Goal: Task Accomplishment & Management: Manage account settings

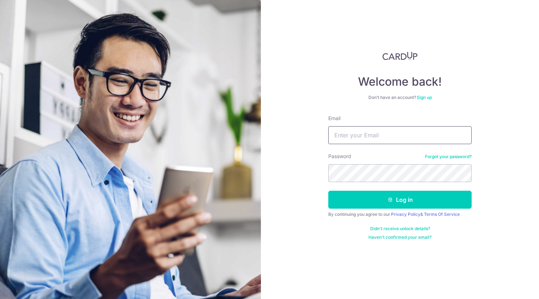
click at [401, 131] on input "Email" at bounding box center [399, 135] width 143 height 18
type input "[EMAIL_ADDRESS][DOMAIN_NAME]"
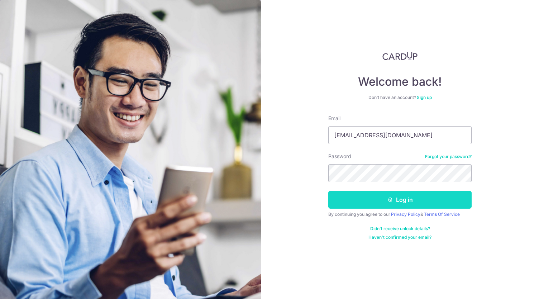
click at [413, 201] on button "Log in" at bounding box center [399, 200] width 143 height 18
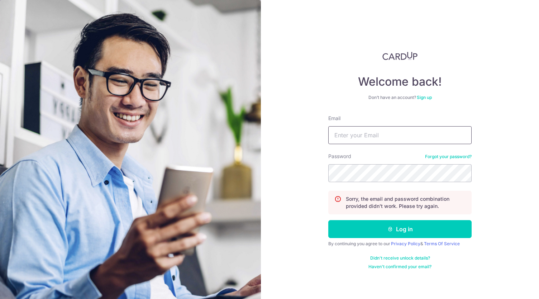
click at [392, 136] on input "Email" at bounding box center [399, 135] width 143 height 18
type input "[EMAIL_ADDRESS][DOMAIN_NAME]"
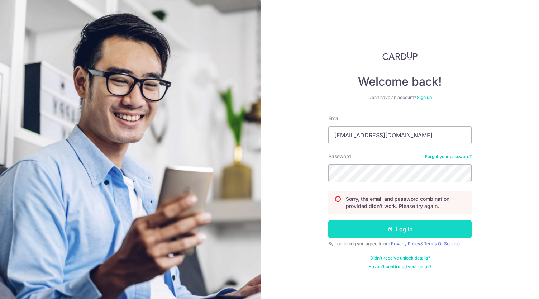
click at [400, 226] on button "Log in" at bounding box center [399, 229] width 143 height 18
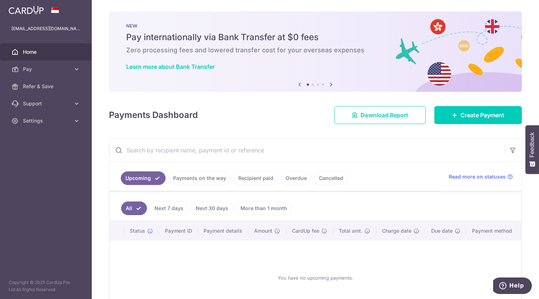
click at [192, 177] on link "Payments on the way" at bounding box center [199, 178] width 62 height 14
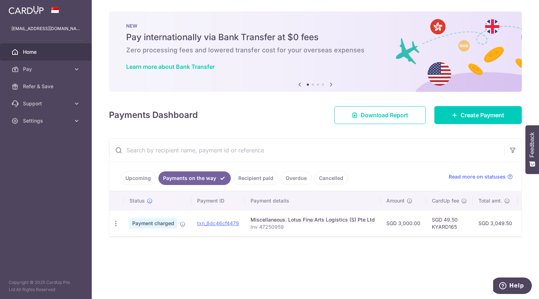
click at [250, 178] on link "Recipient paid" at bounding box center [256, 178] width 44 height 14
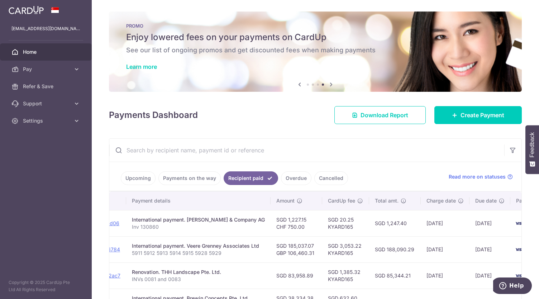
scroll to position [0, 120]
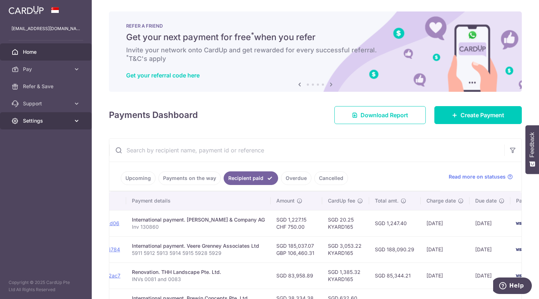
click at [24, 123] on span "Settings" at bounding box center [46, 120] width 47 height 7
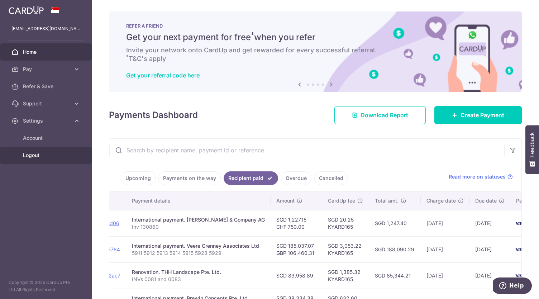
drag, startPoint x: 29, startPoint y: 156, endPoint x: 0, endPoint y: 10, distance: 148.6
click at [29, 156] on span "Logout" at bounding box center [46, 155] width 47 height 7
